Goal: Check status

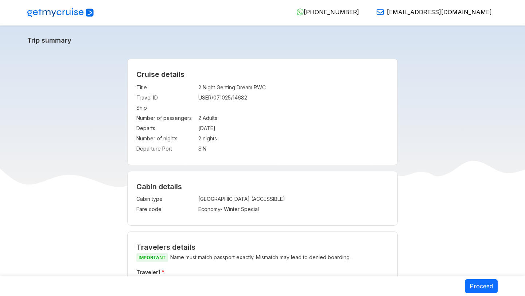
click at [144, 111] on td "Ship" at bounding box center [165, 108] width 58 height 10
click at [142, 114] on td "Number of passengers" at bounding box center [165, 118] width 58 height 10
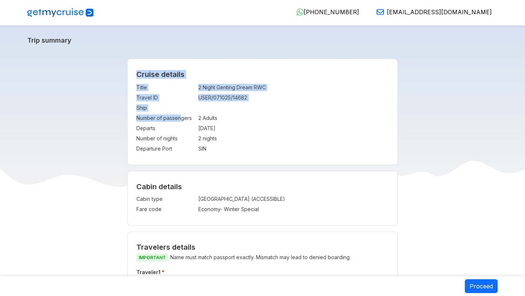
drag, startPoint x: 136, startPoint y: 120, endPoint x: 179, endPoint y: 115, distance: 43.3
click at [179, 115] on div "Cruise details Title : 2 Night Genting Dream RWC Travel ID : USER/071025/14682 …" at bounding box center [263, 112] width 270 height 106
click at [179, 115] on td "Number of passengers" at bounding box center [165, 118] width 58 height 10
drag, startPoint x: 136, startPoint y: 119, endPoint x: 189, endPoint y: 118, distance: 52.9
click at [189, 119] on div "Cruise details Title : 2 Night Genting Dream RWC Travel ID : USER/071025/14682 …" at bounding box center [263, 112] width 270 height 106
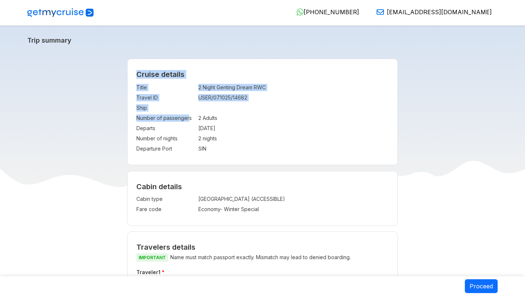
click at [195, 118] on td ":" at bounding box center [197, 118] width 4 height 10
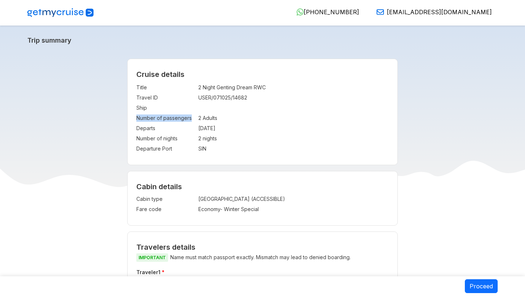
drag, startPoint x: 193, startPoint y: 118, endPoint x: 136, endPoint y: 118, distance: 56.2
click at [136, 118] on td "Number of passengers" at bounding box center [165, 118] width 58 height 10
copy td "Number of passengers"
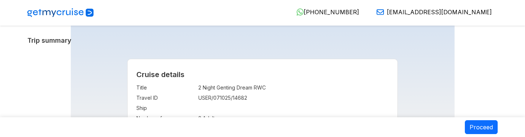
scroll to position [4, 0]
